Goal: Check status: Check status

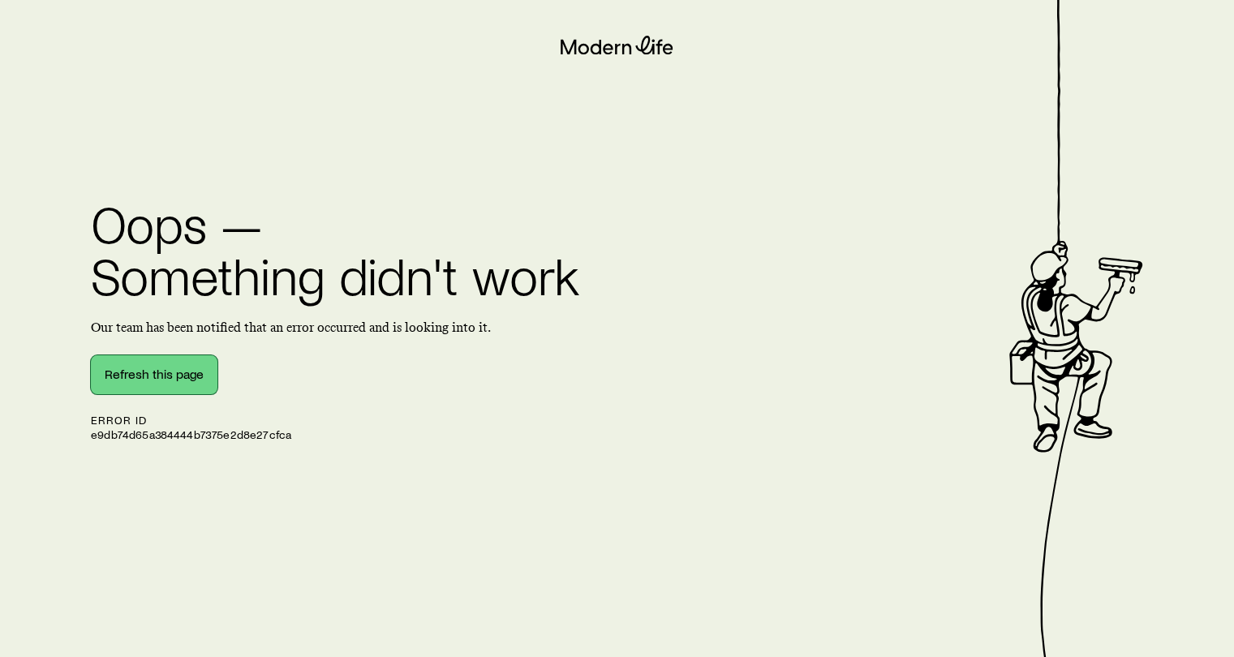
click at [173, 381] on button "Refresh this page" at bounding box center [154, 374] width 127 height 39
click at [131, 380] on button "Refresh this page" at bounding box center [154, 374] width 127 height 39
